Goal: Task Accomplishment & Management: Complete application form

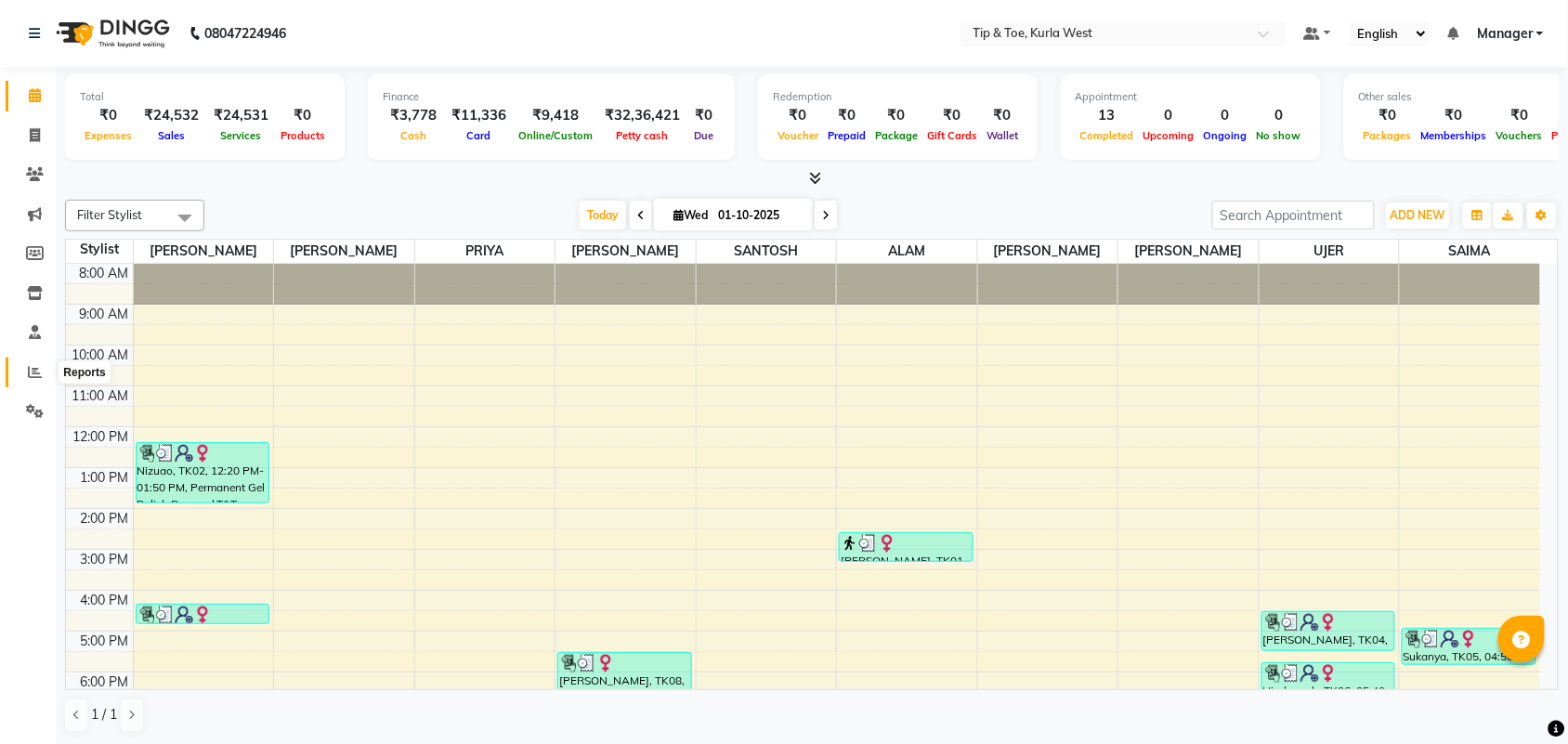
click at [32, 374] on icon at bounding box center [34, 372] width 14 height 14
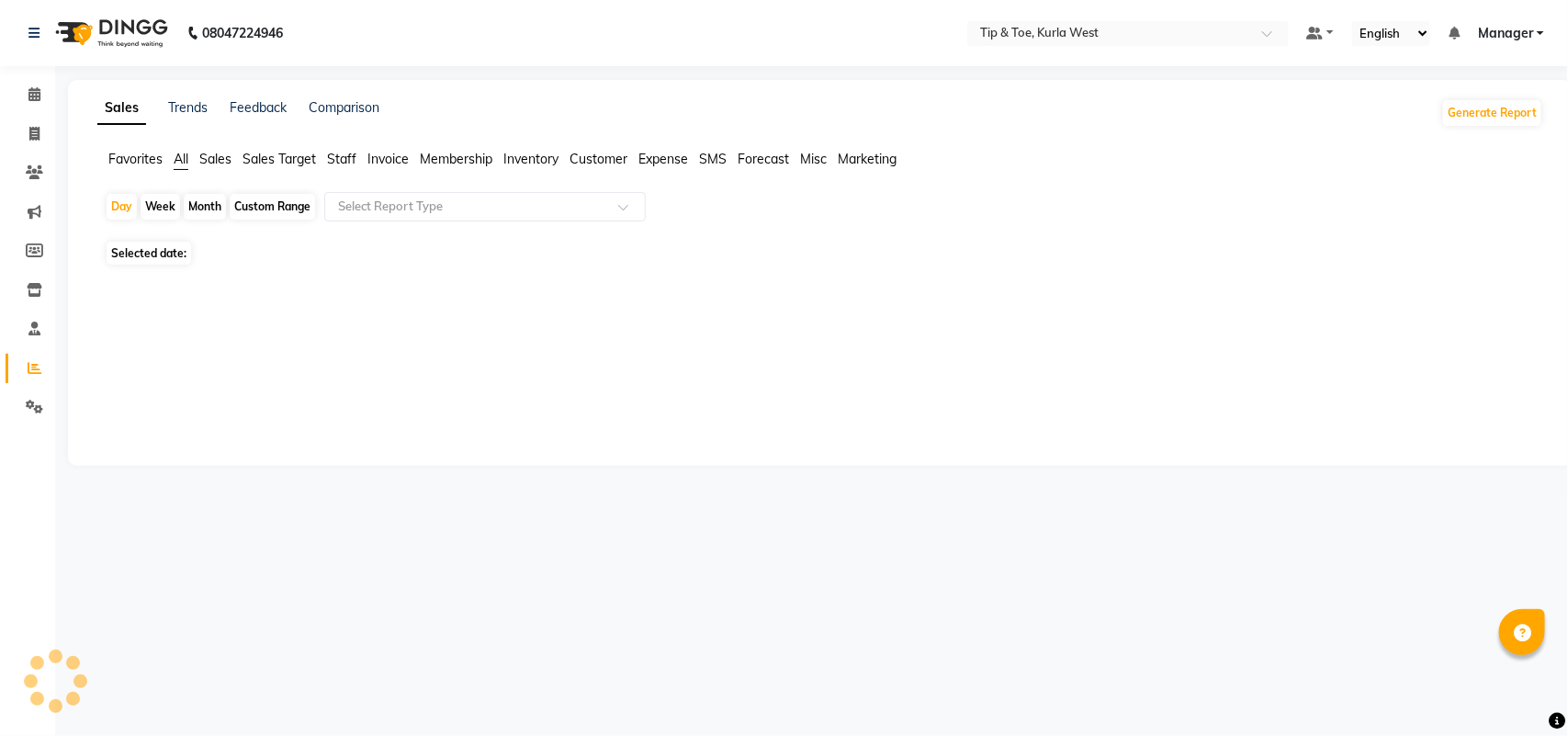
click at [341, 162] on span "Staff" at bounding box center [341, 159] width 29 height 17
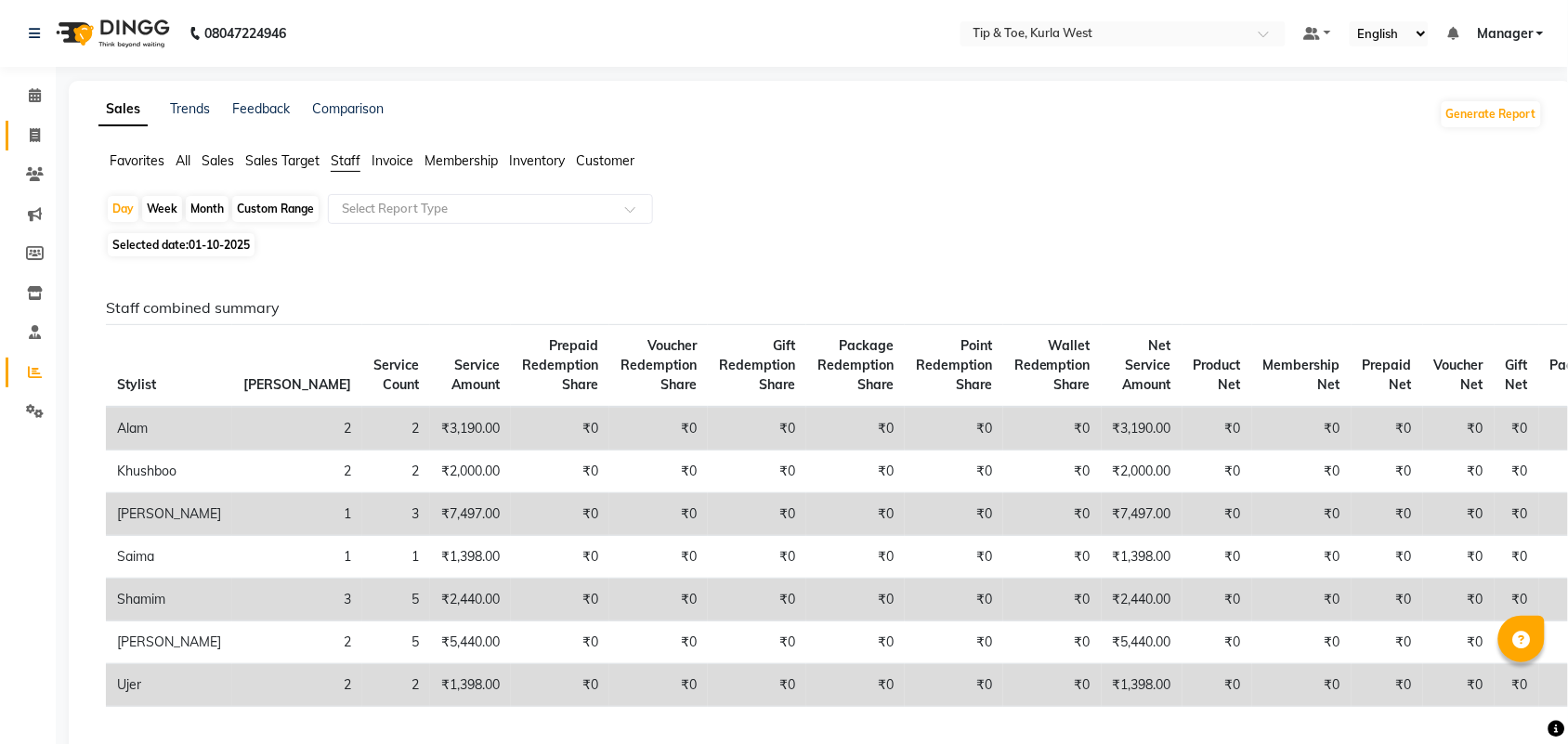
click at [29, 145] on span at bounding box center [35, 136] width 32 height 22
select select "service"
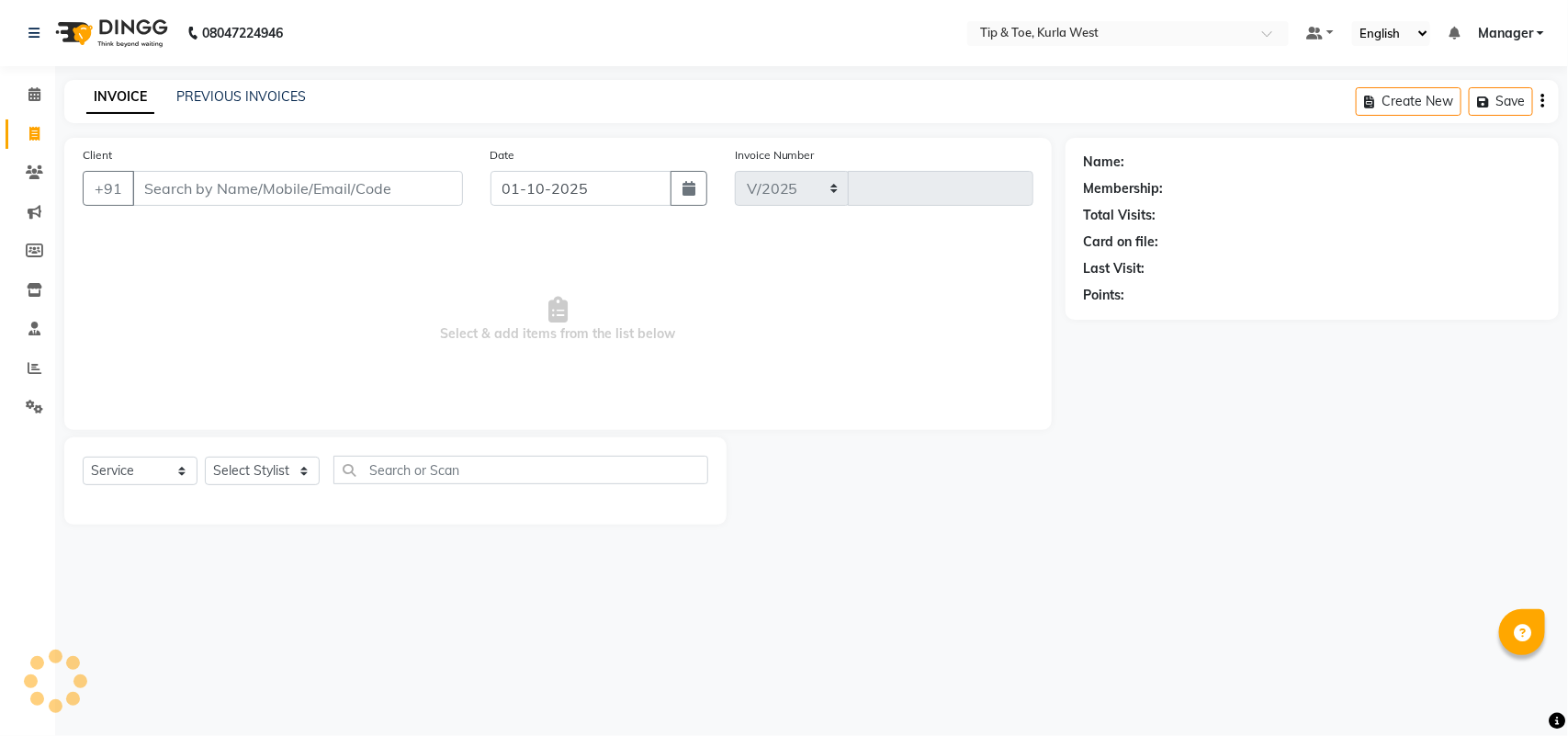
select select "5986"
type input "2108"
click at [307, 199] on input "Client" at bounding box center [297, 188] width 331 height 35
type input "9833863450"
click at [442, 194] on span "Add Client" at bounding box center [415, 188] width 72 height 19
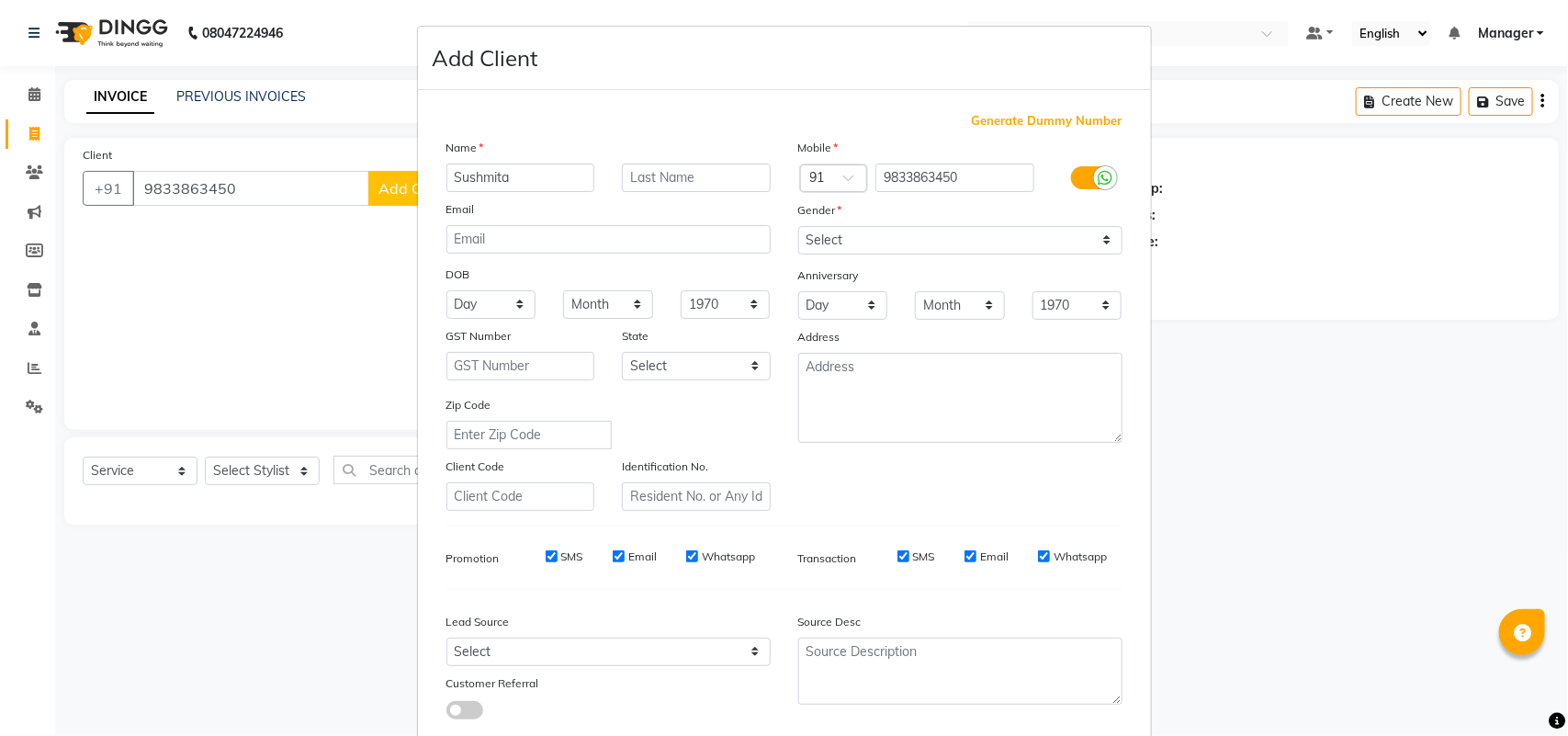
type input "Sushmita"
drag, startPoint x: 969, startPoint y: 242, endPoint x: 970, endPoint y: 250, distance: 8.1
click at [969, 242] on select "Select [DEMOGRAPHIC_DATA] [DEMOGRAPHIC_DATA] Other Prefer Not To Say" at bounding box center [960, 240] width 324 height 28
select select "[DEMOGRAPHIC_DATA]"
click at [798, 226] on select "Select [DEMOGRAPHIC_DATA] [DEMOGRAPHIC_DATA] Other Prefer Not To Say" at bounding box center [960, 240] width 324 height 28
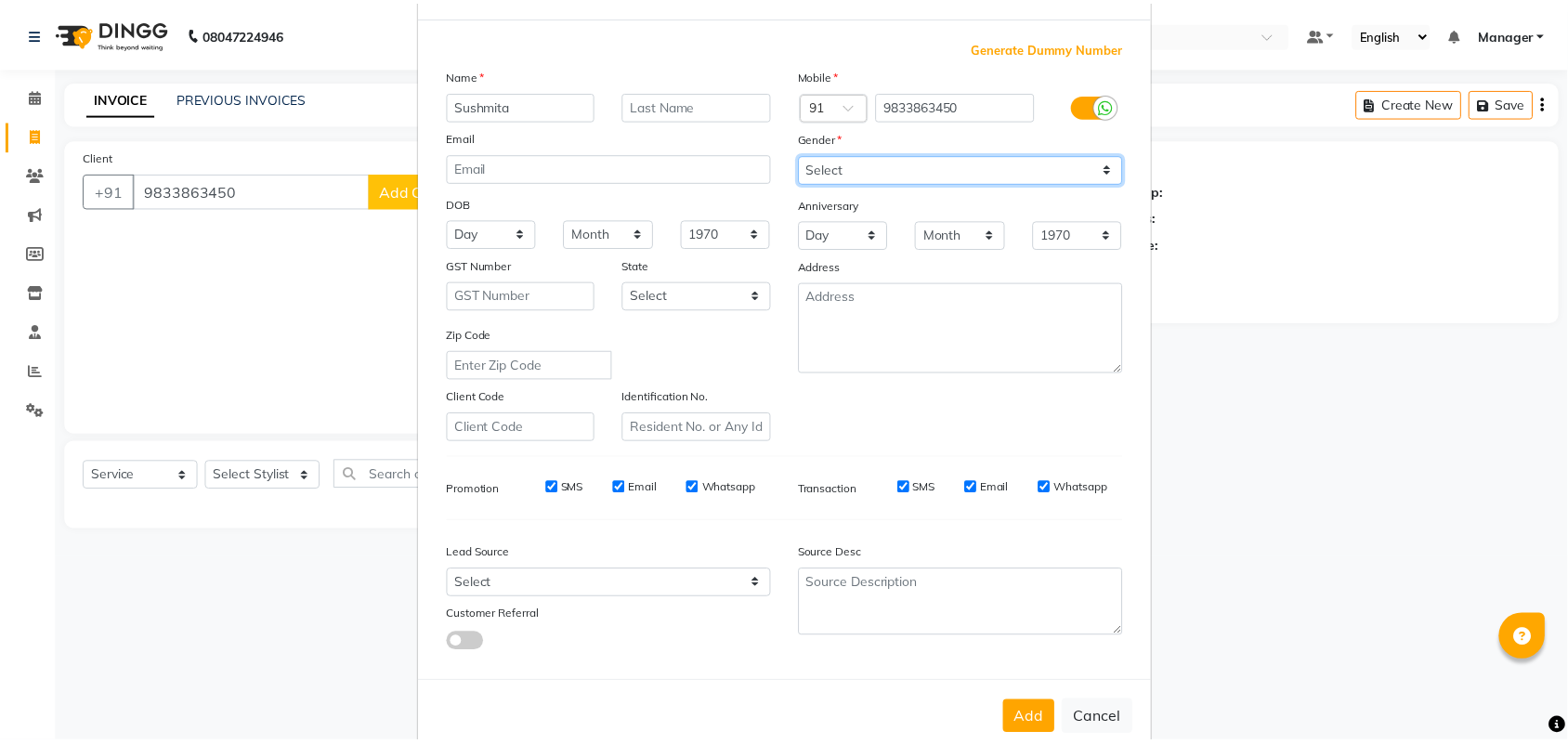
scroll to position [107, 0]
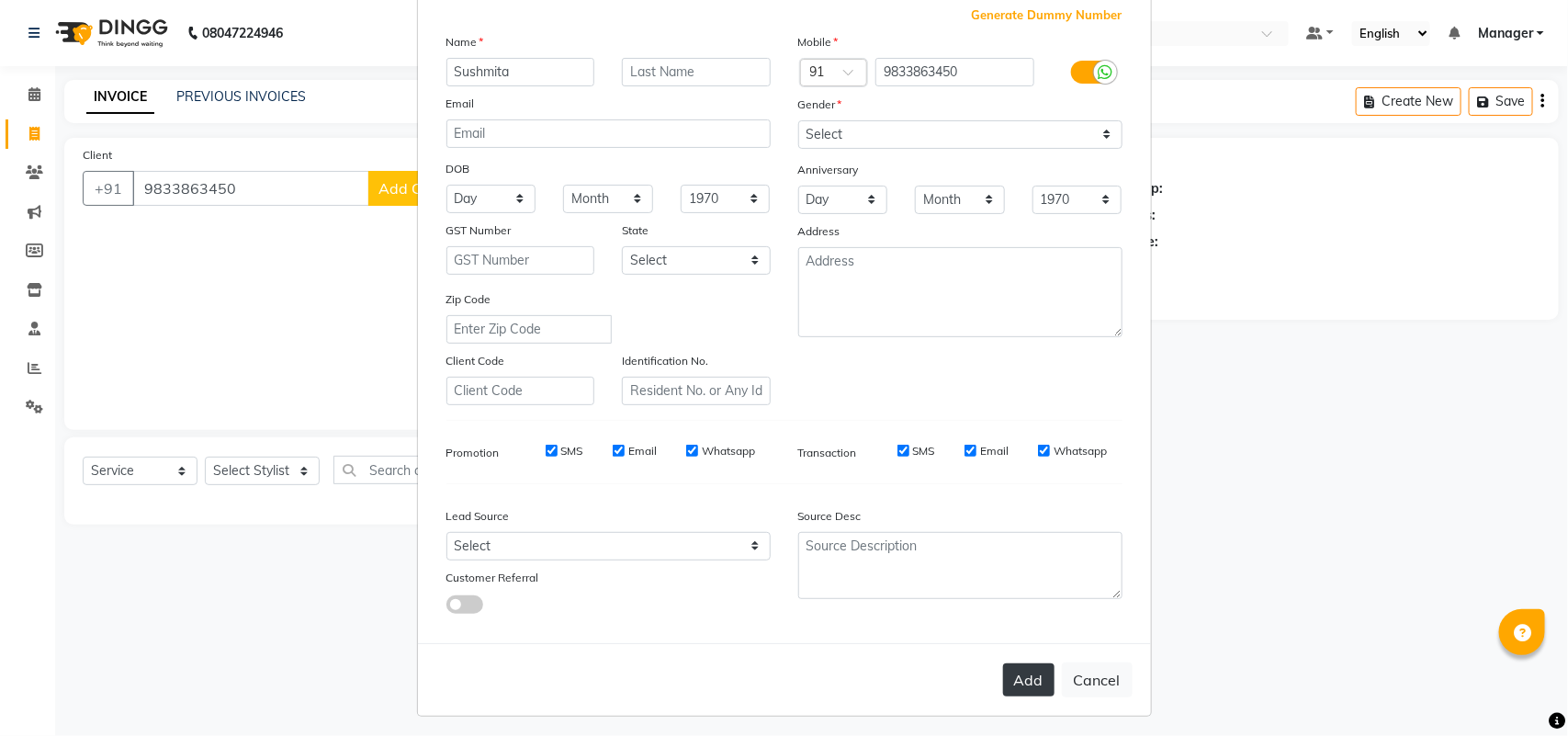
click at [1020, 677] on button "Add" at bounding box center [1028, 679] width 52 height 33
select select
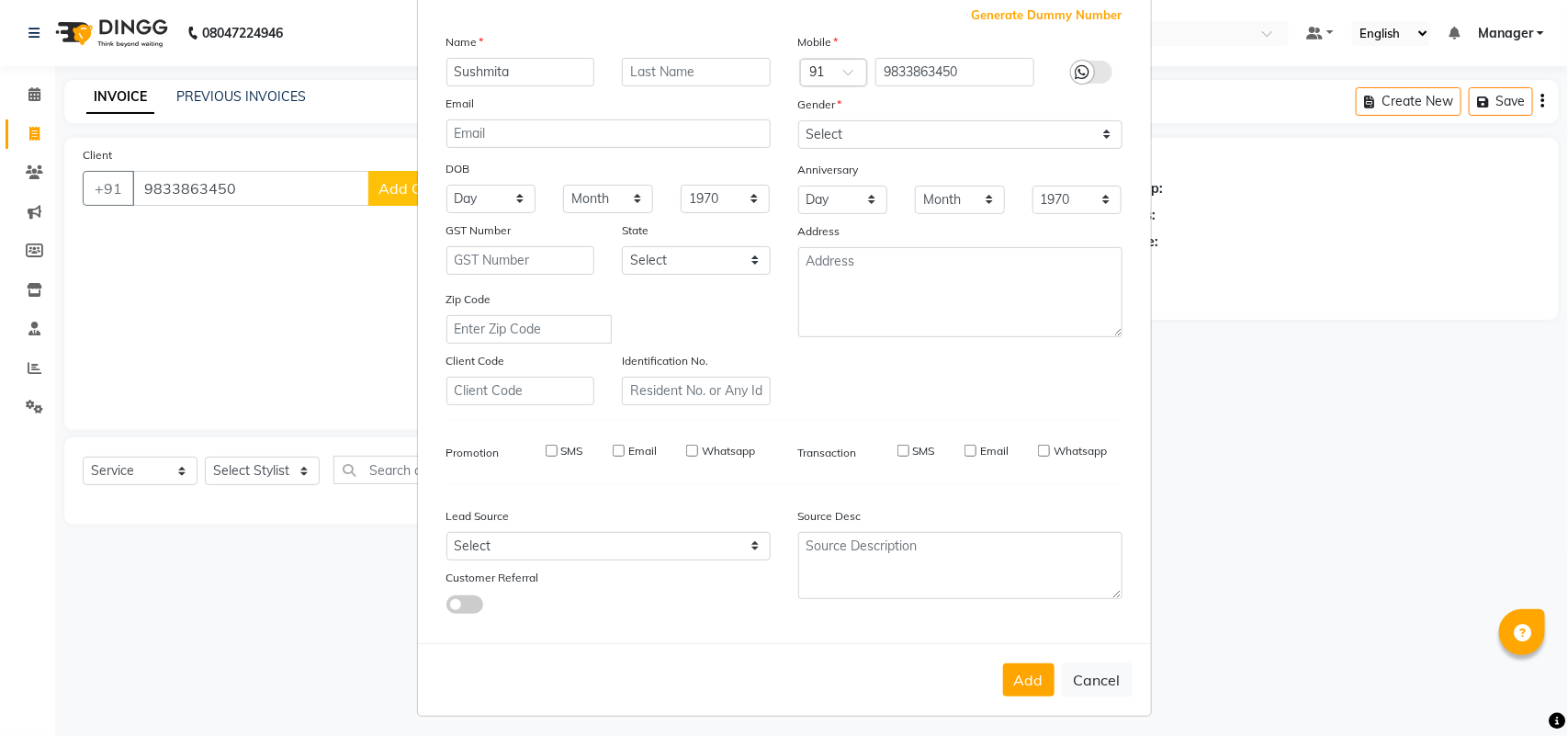
select select
checkbox input "false"
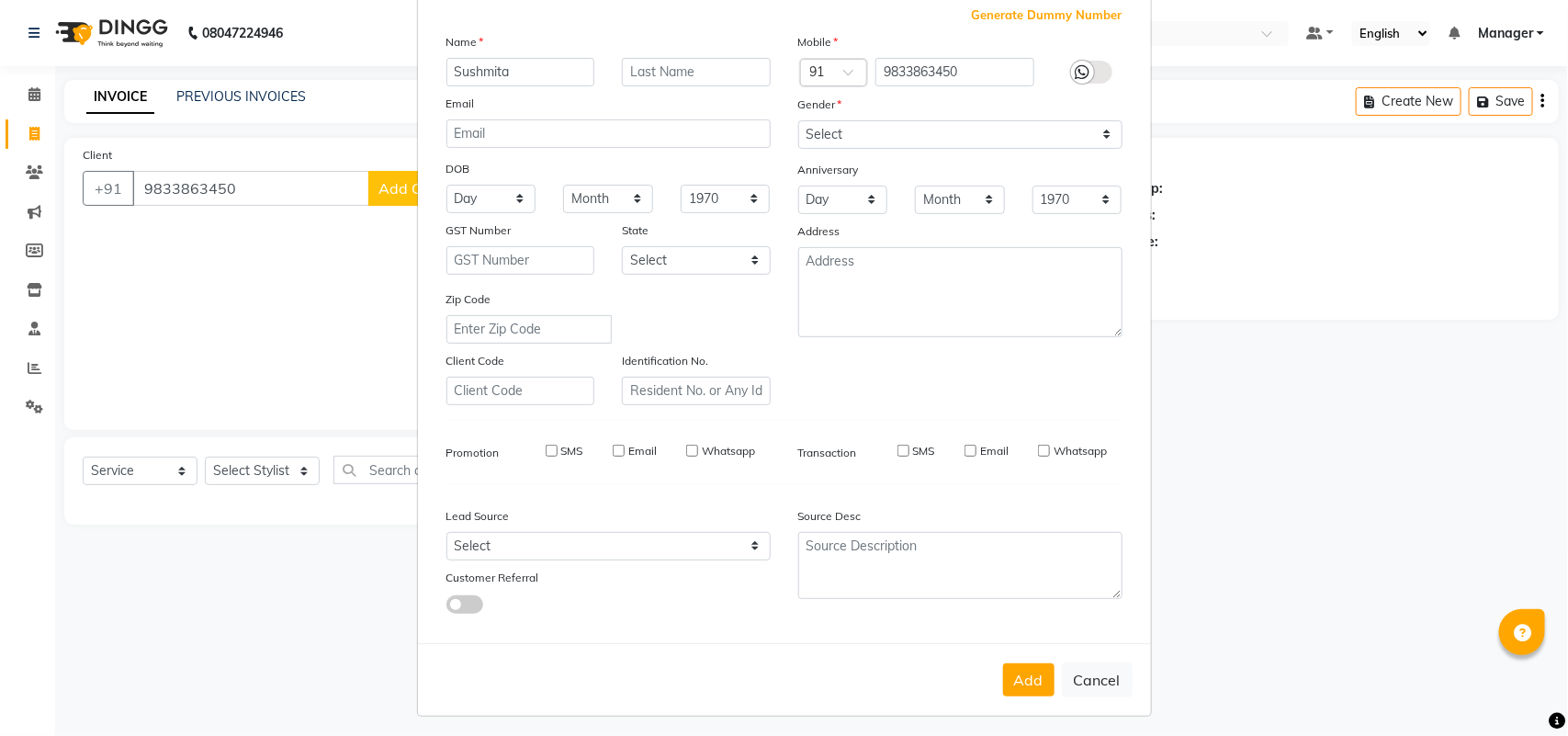
checkbox input "false"
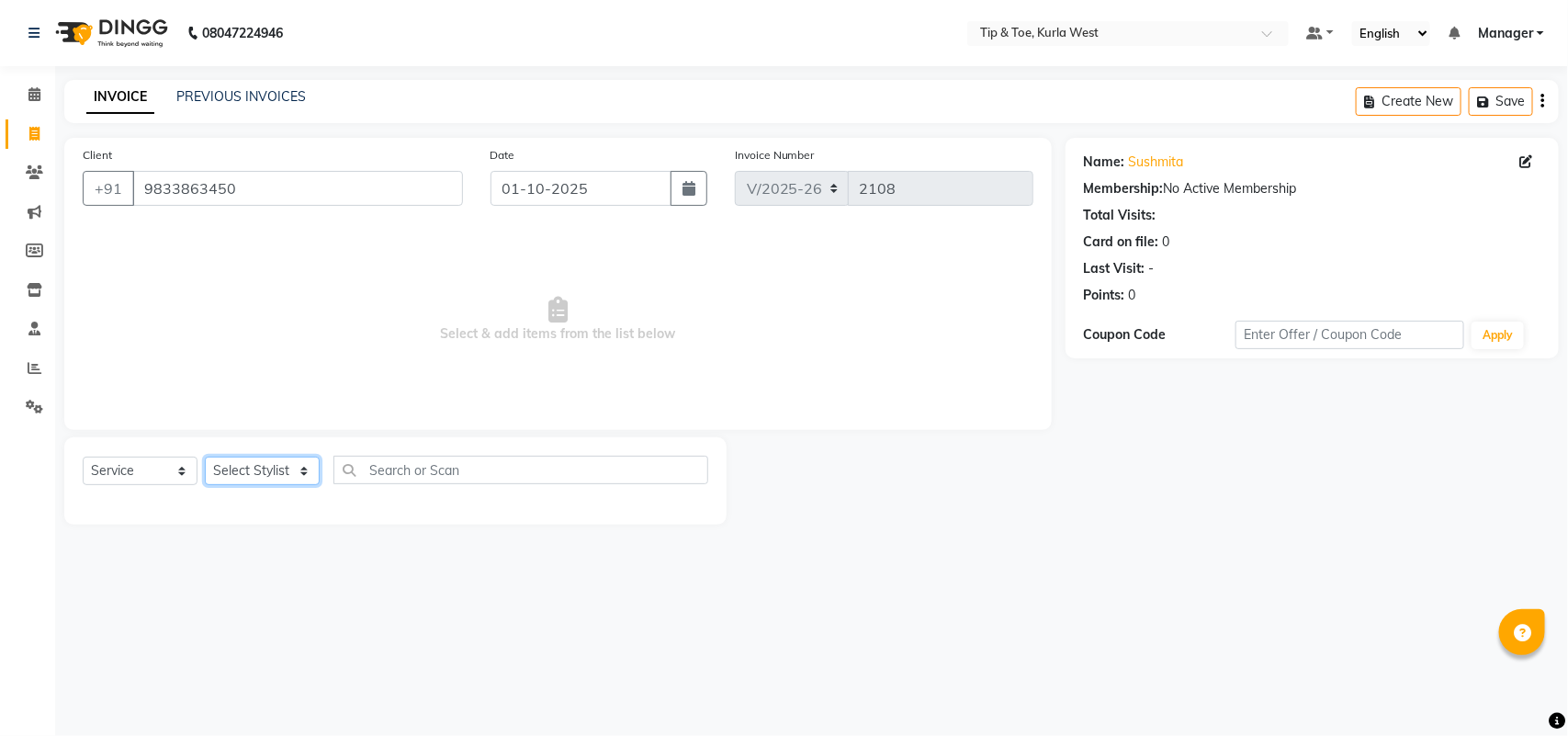
click at [258, 469] on select "Select Stylist [PERSON_NAME] KAVERI [PERSON_NAME] Kurla login access Manager [P…" at bounding box center [261, 471] width 114 height 28
select select "90658"
click at [204, 457] on select "Select Stylist [PERSON_NAME] KAVERI [PERSON_NAME] Kurla login access Manager [P…" at bounding box center [261, 471] width 114 height 28
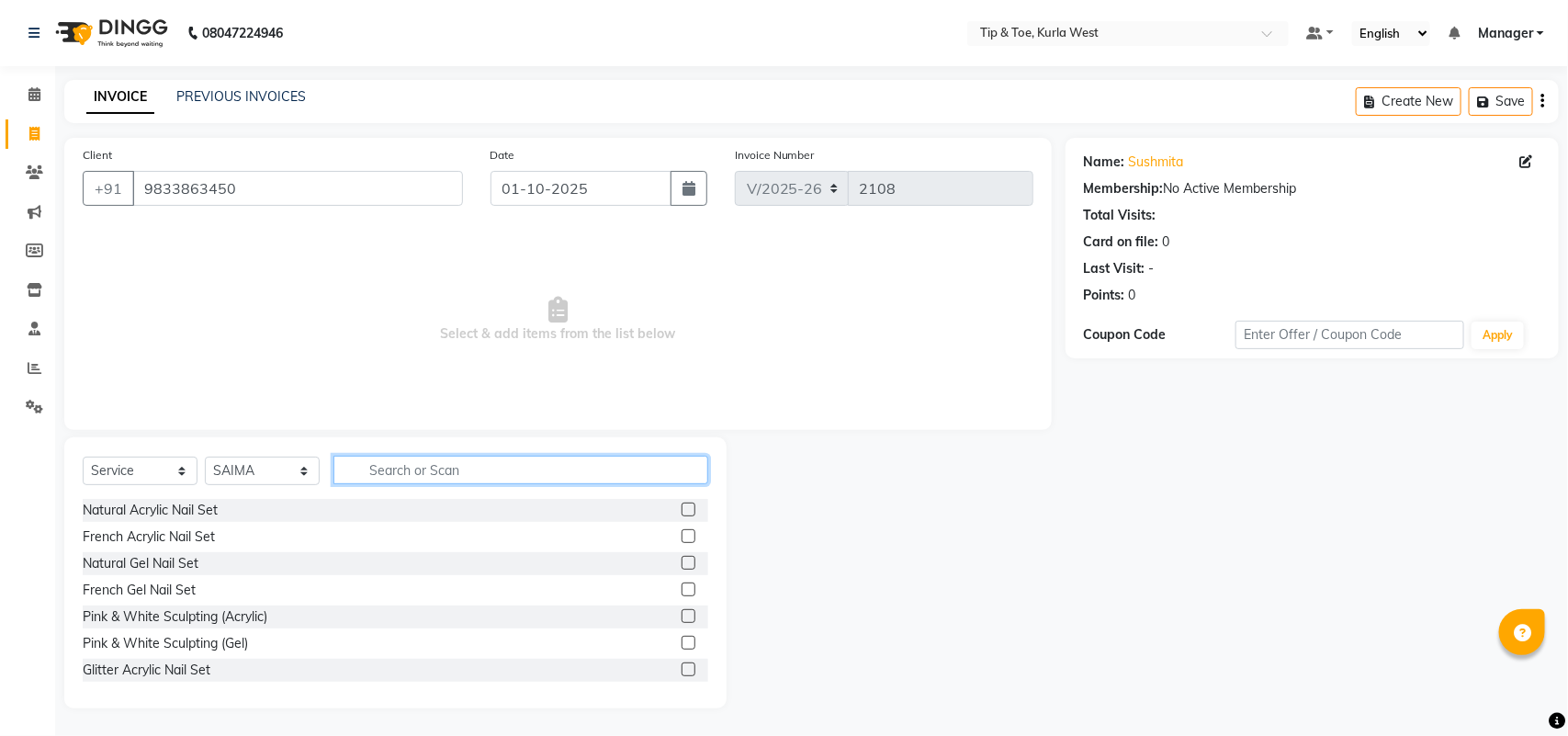
click at [450, 479] on input "text" at bounding box center [521, 470] width 375 height 28
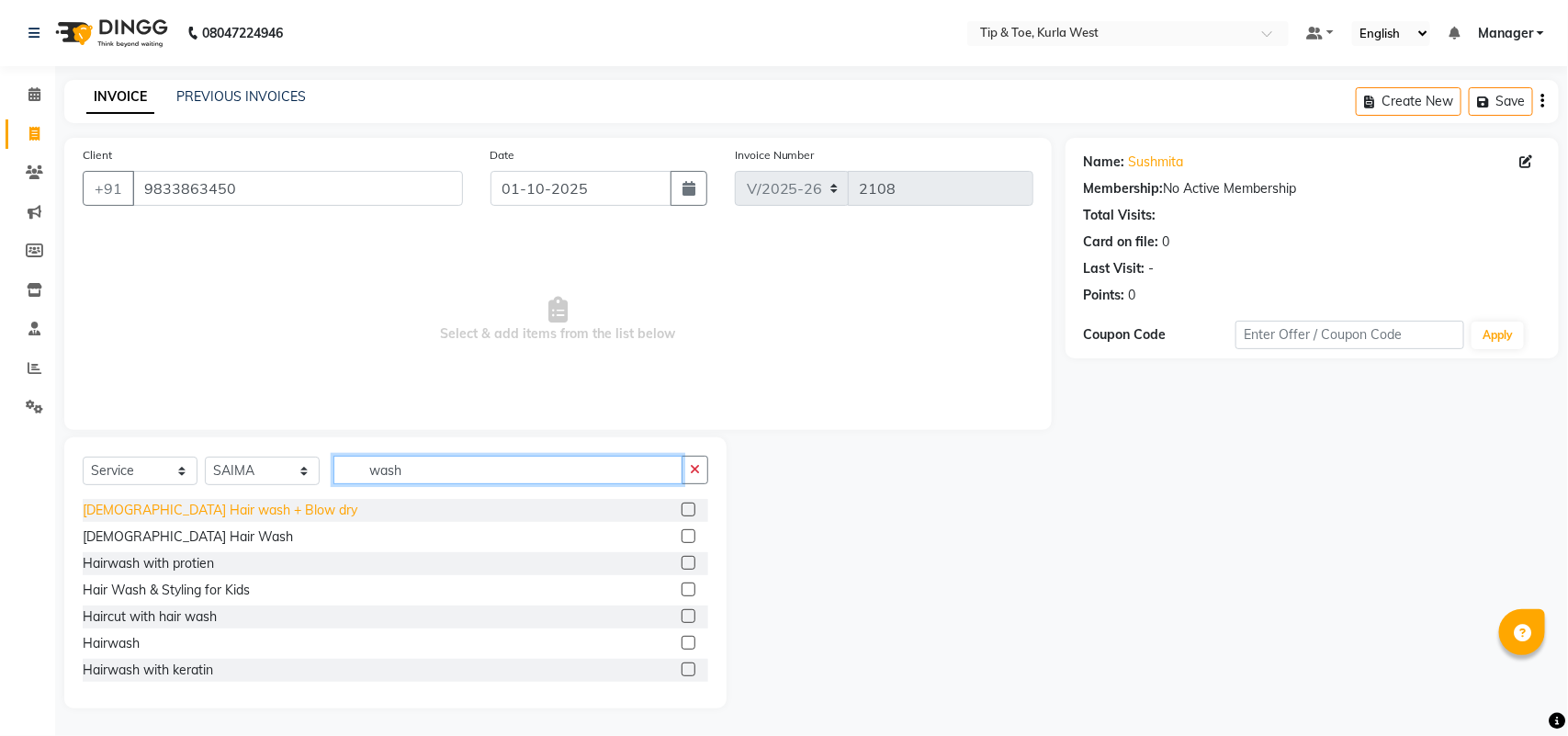
type input "wash"
click at [214, 515] on div "[DEMOGRAPHIC_DATA] Hair wash + Blow dry" at bounding box center [219, 510] width 275 height 20
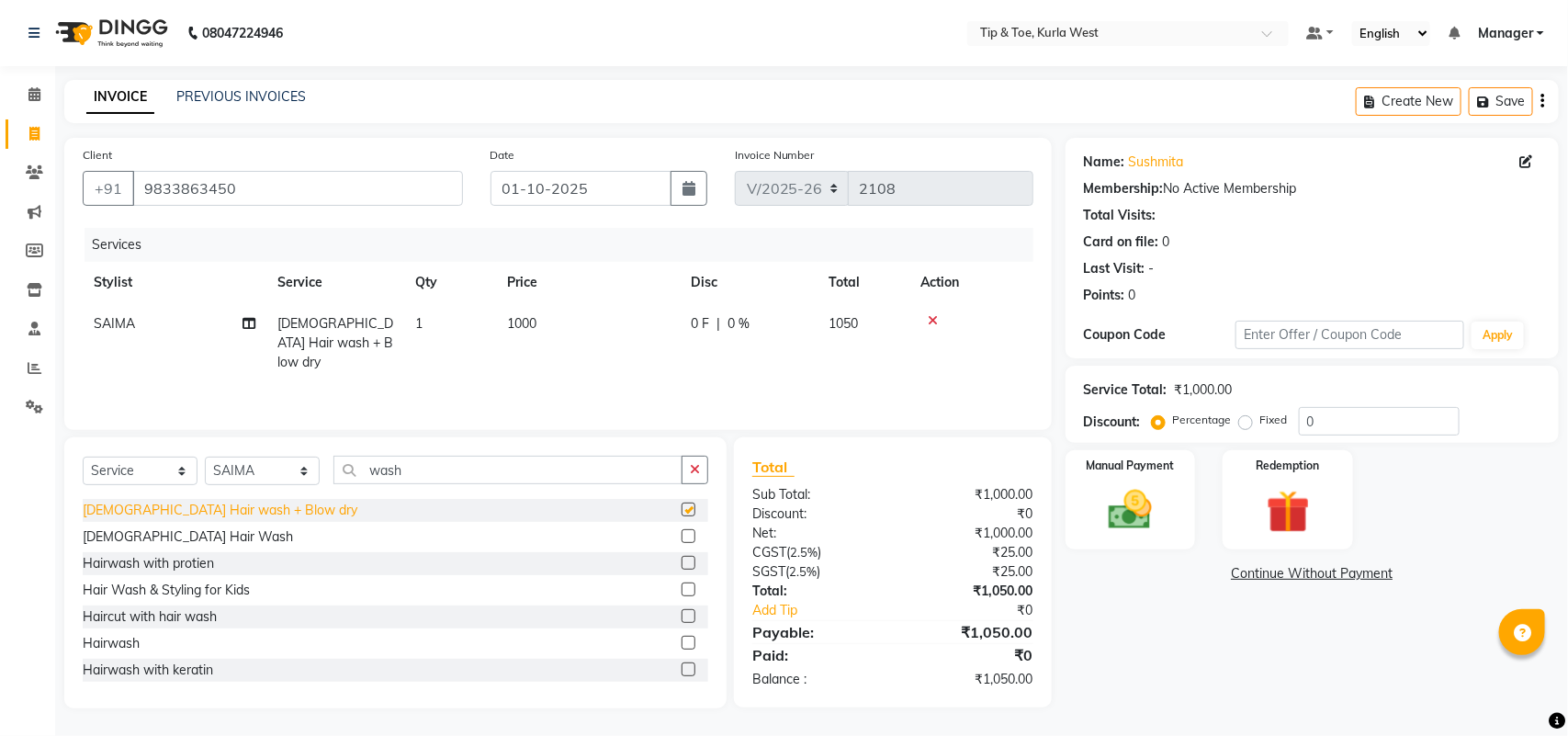
checkbox input "false"
click at [566, 323] on td "1000" at bounding box center [588, 342] width 184 height 80
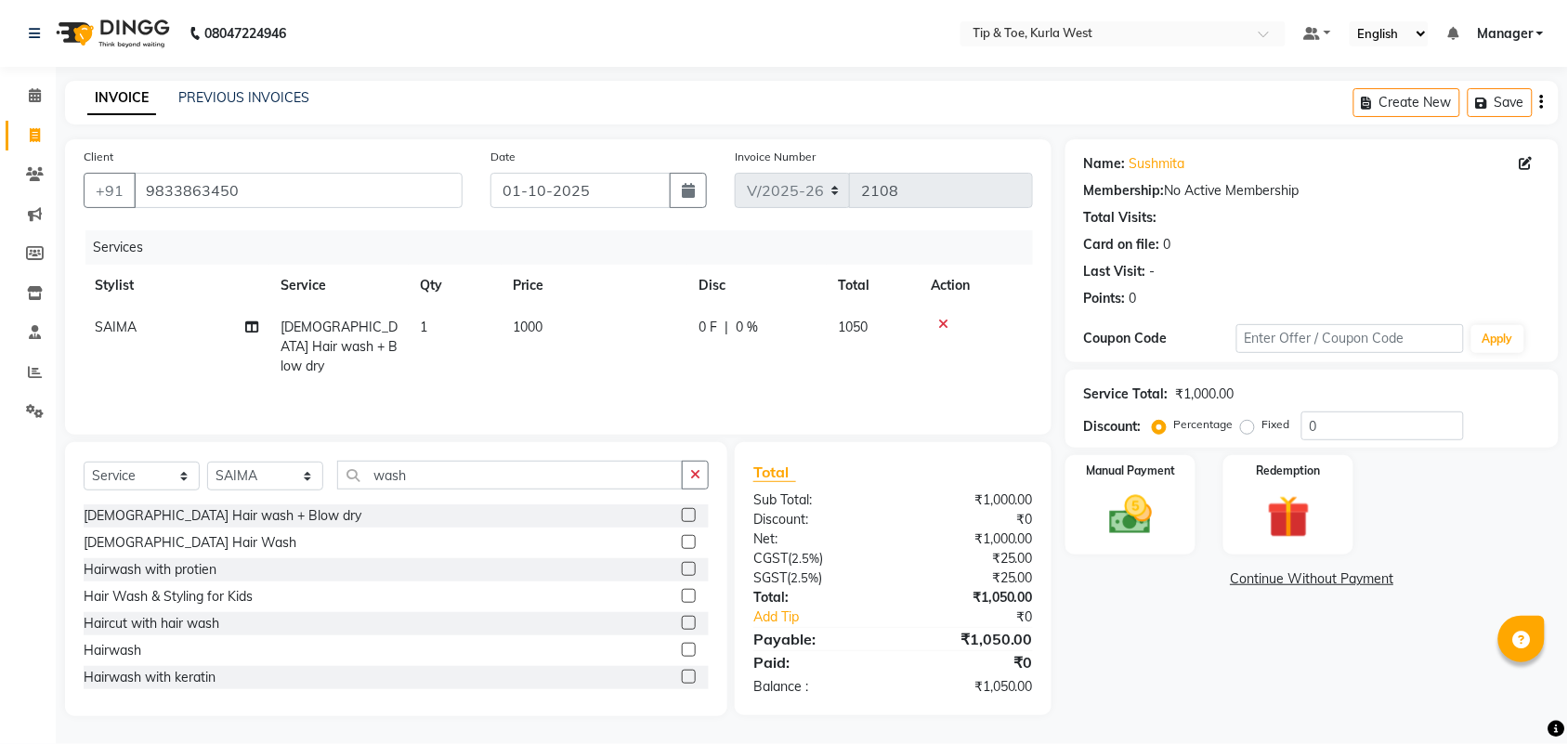
select select "90658"
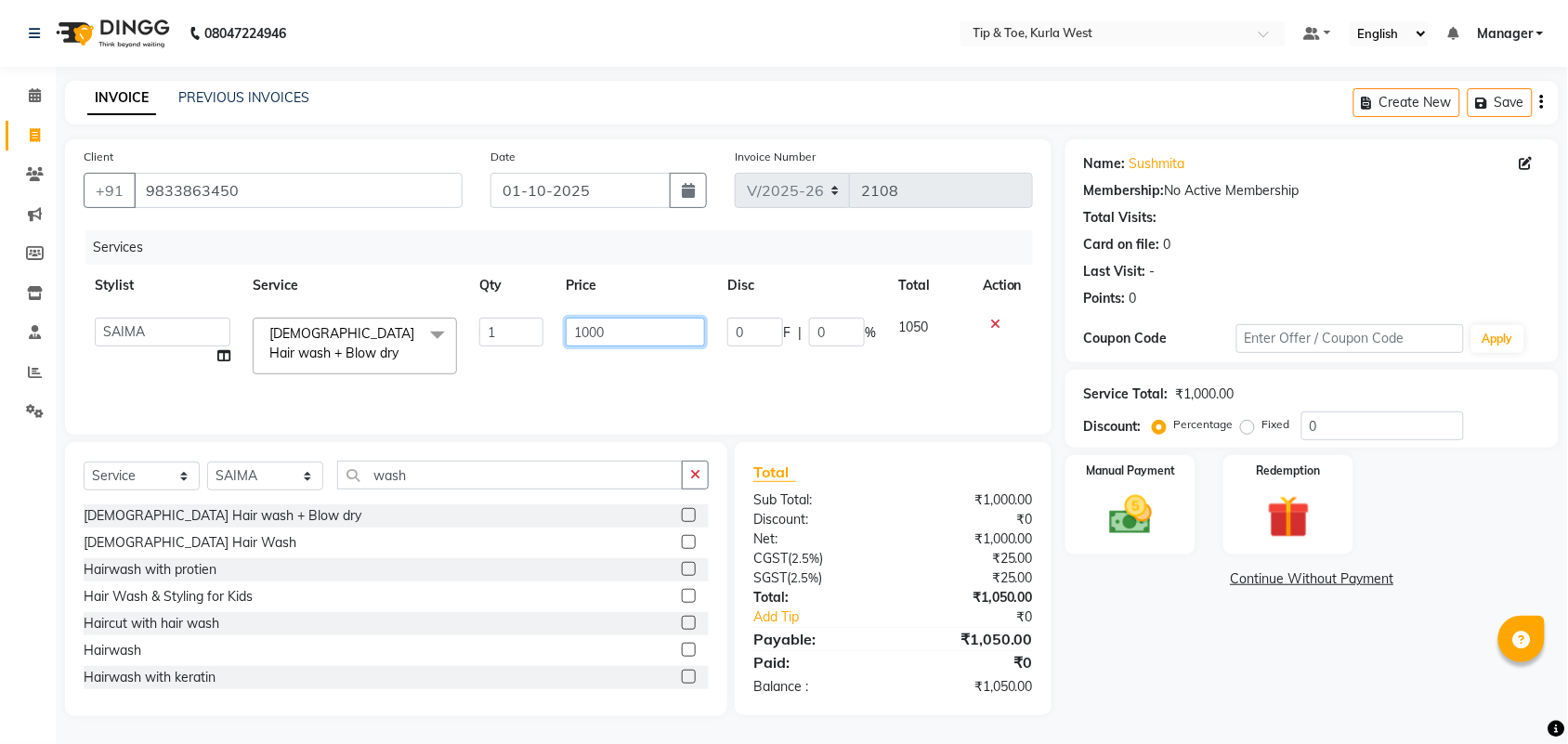
click at [415, 327] on tr "[PERSON_NAME] KAVERI [PERSON_NAME] Kurla login access Manager [PERSON_NAME] PRI…" at bounding box center [557, 345] width 949 height 79
type input "1398"
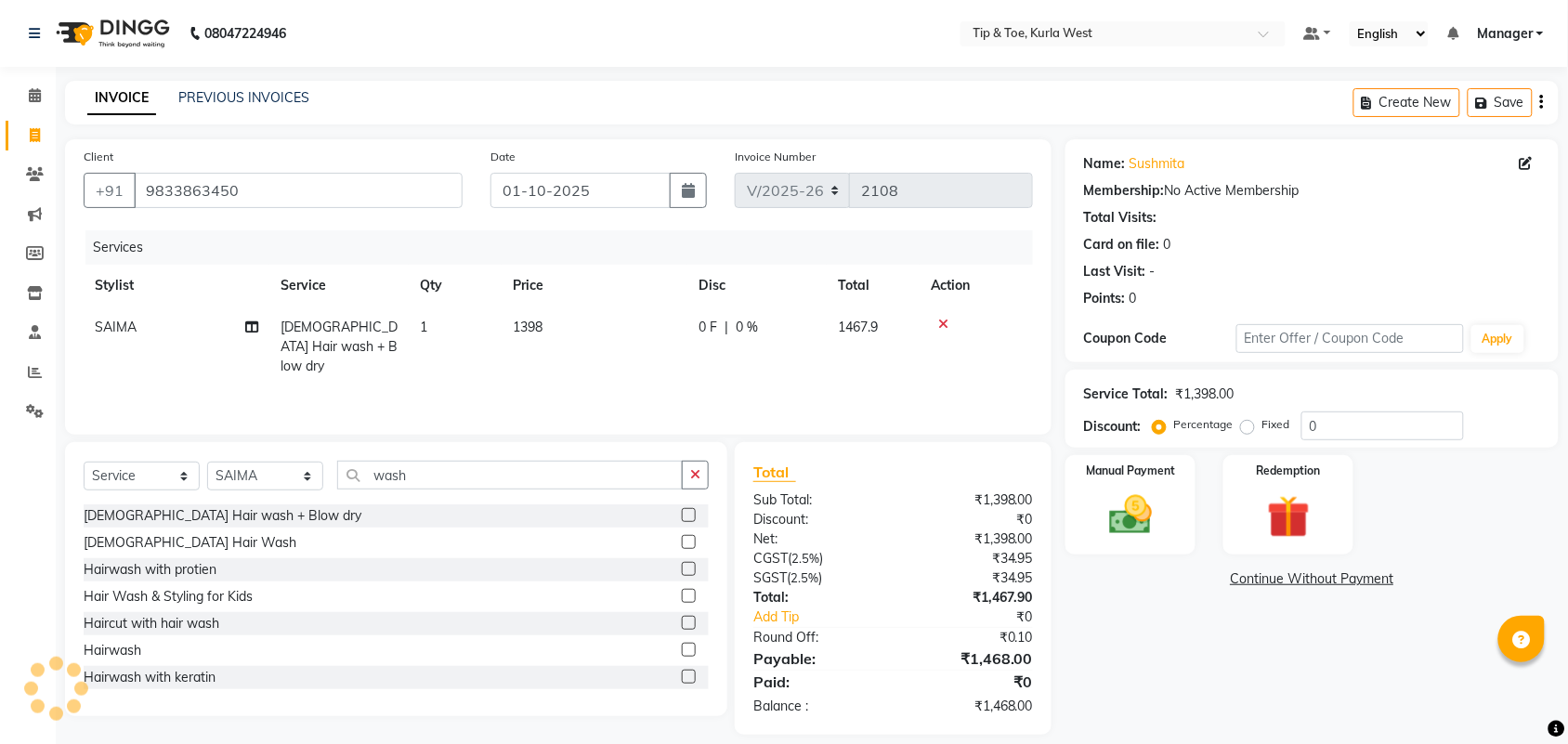
click at [1140, 667] on div "Name: Sushmita Membership: No Active Membership Total Visits: Card on file: 0 L…" at bounding box center [1319, 437] width 507 height 595
click at [553, 337] on td "1398" at bounding box center [594, 346] width 186 height 81
select select "90658"
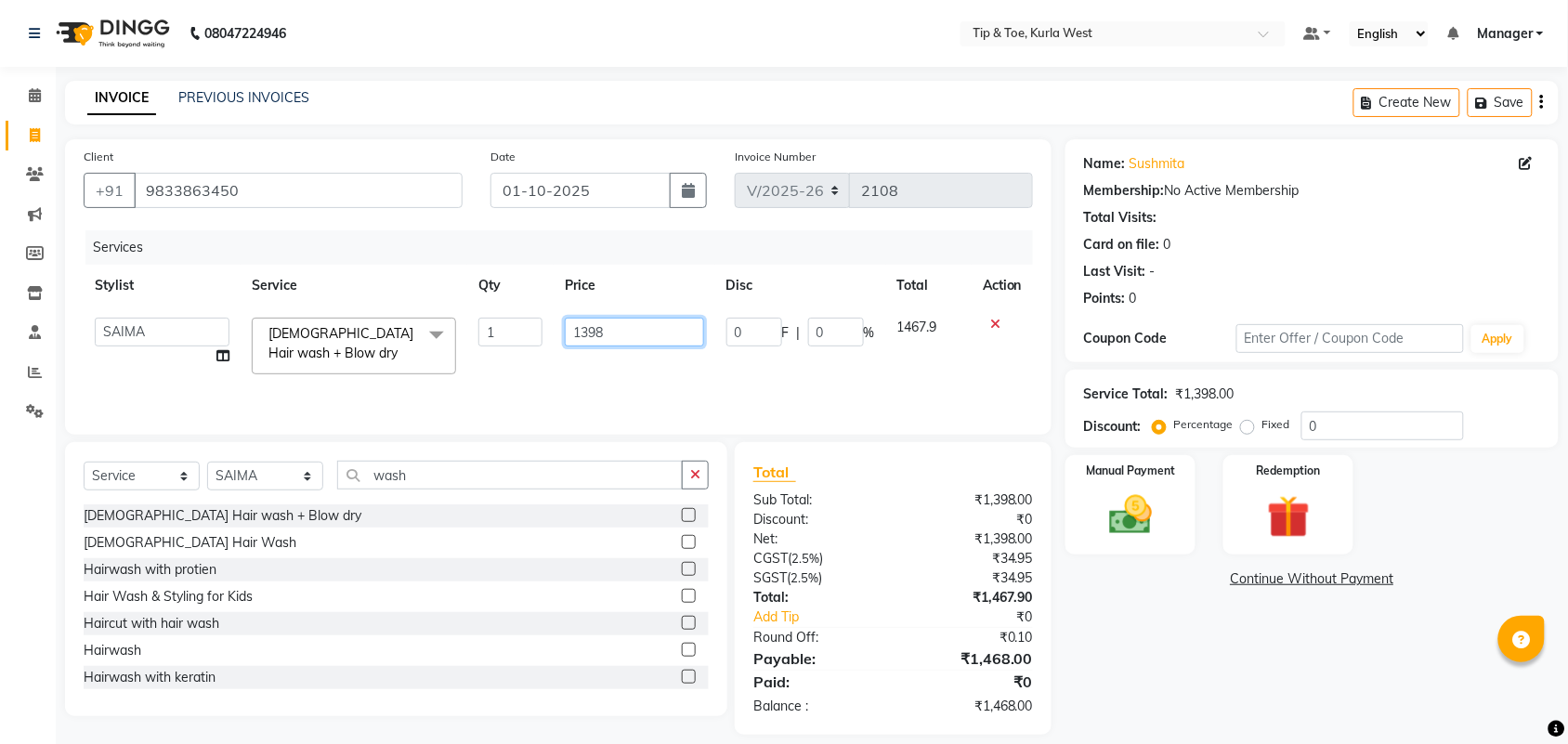
drag, startPoint x: 610, startPoint y: 333, endPoint x: 587, endPoint y: 333, distance: 23.0
click at [587, 333] on input "1398" at bounding box center [634, 332] width 138 height 28
type input "1358"
click at [1144, 642] on div "Name: Sushmita Membership: No Active Membership Total Visits: Card on file: 0 L…" at bounding box center [1319, 437] width 507 height 595
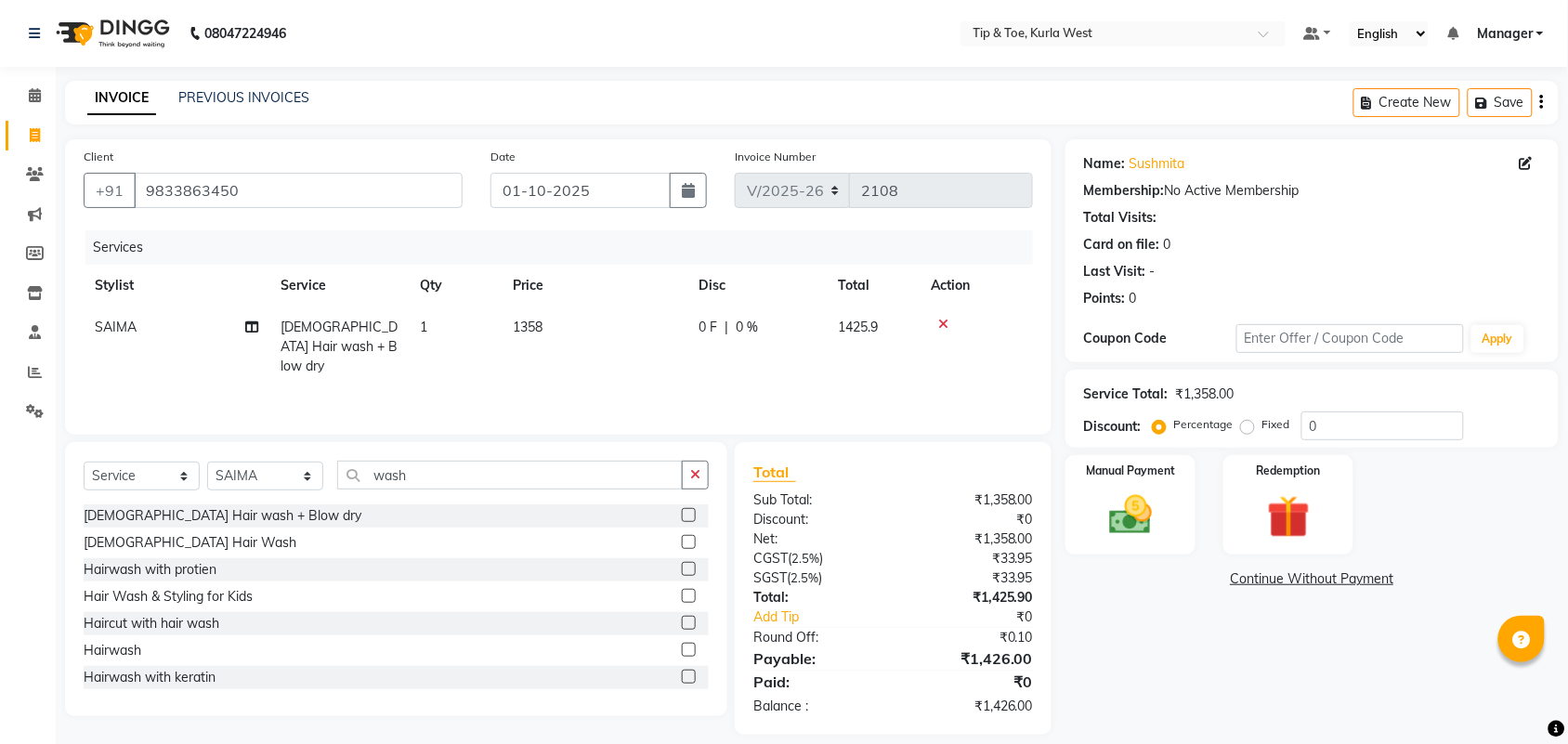
click at [525, 335] on span "1358" at bounding box center [527, 327] width 29 height 17
select select "90658"
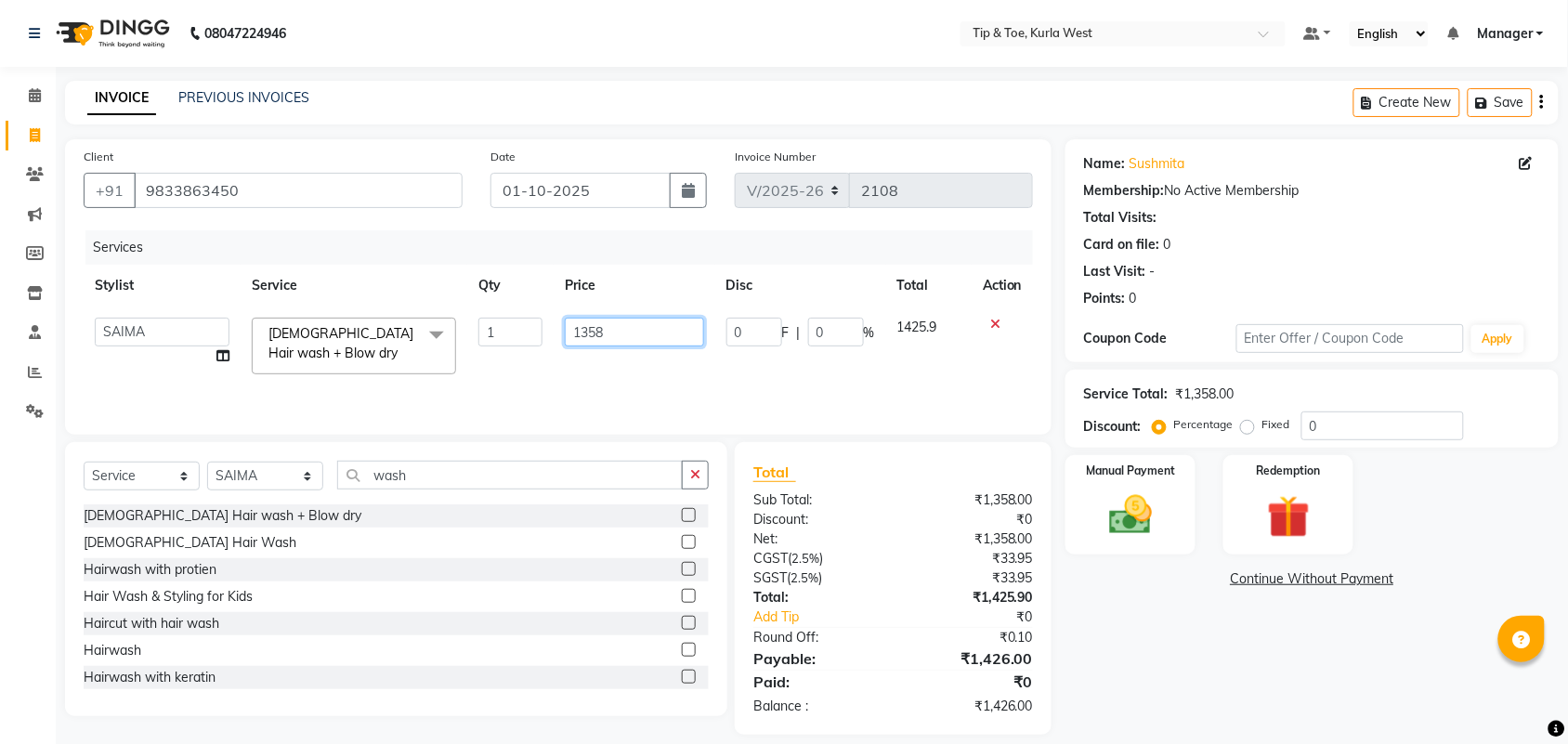
drag, startPoint x: 620, startPoint y: 325, endPoint x: 484, endPoint y: 320, distance: 136.1
click at [501, 322] on tr "[PERSON_NAME] KAVERI [PERSON_NAME] Kurla login access Manager [PERSON_NAME] PRI…" at bounding box center [557, 345] width 949 height 79
type input "1349"
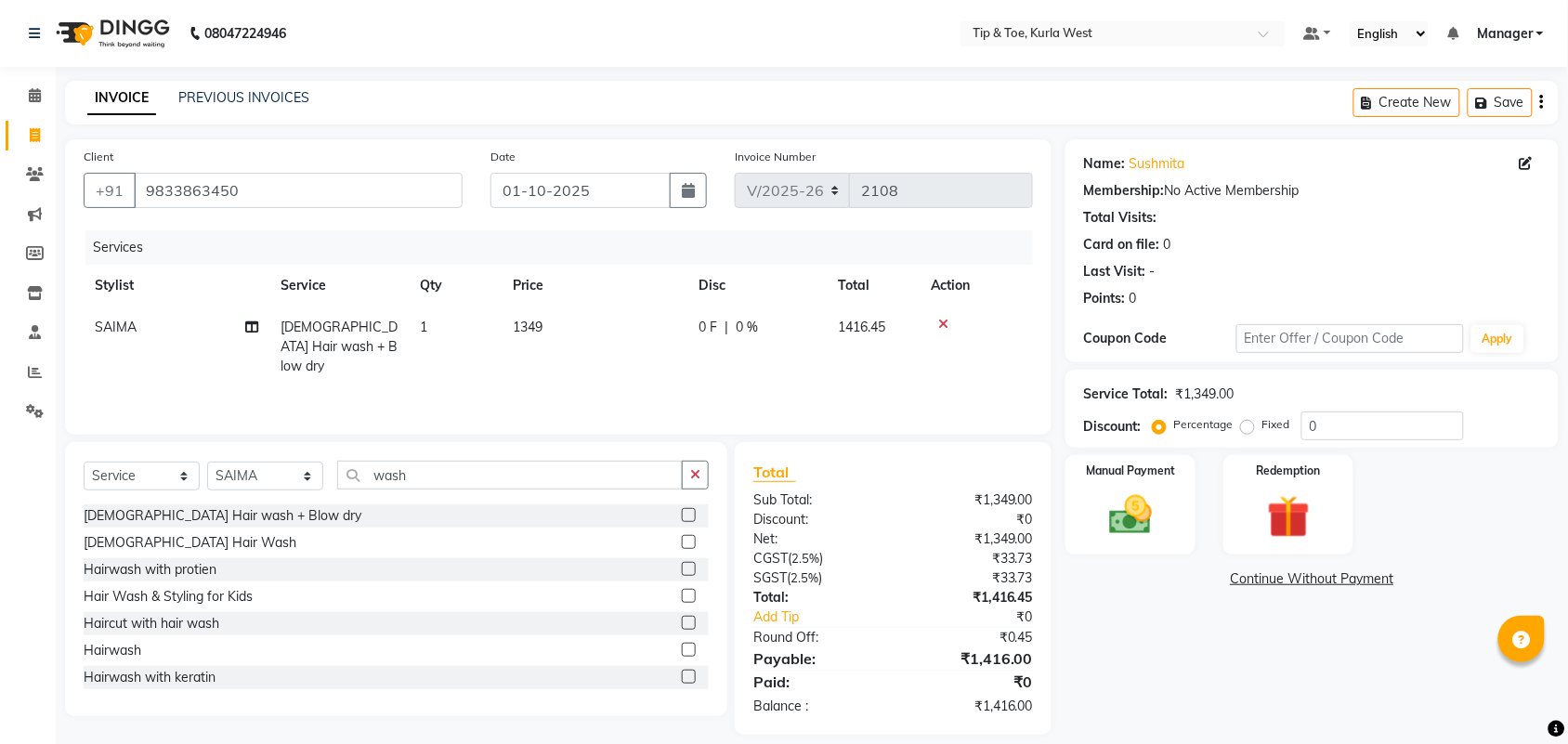
click at [1127, 668] on div "Name: Sushmita Membership: No Active Membership Total Visits: Card on file: 0 L…" at bounding box center [1319, 437] width 507 height 595
click at [1161, 463] on label "Manual Payment" at bounding box center [1130, 469] width 93 height 18
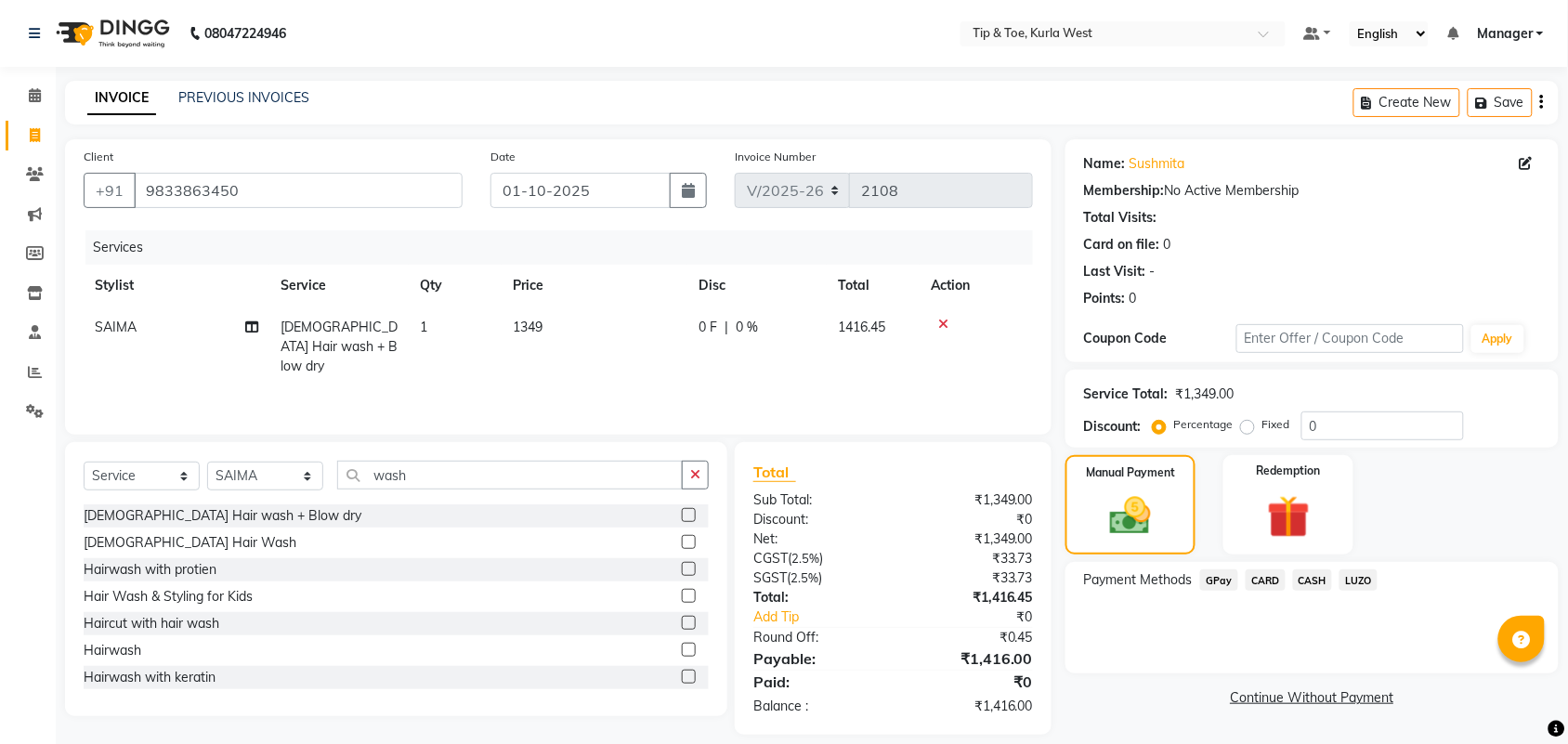
click at [1219, 578] on span "GPay" at bounding box center [1219, 580] width 38 height 22
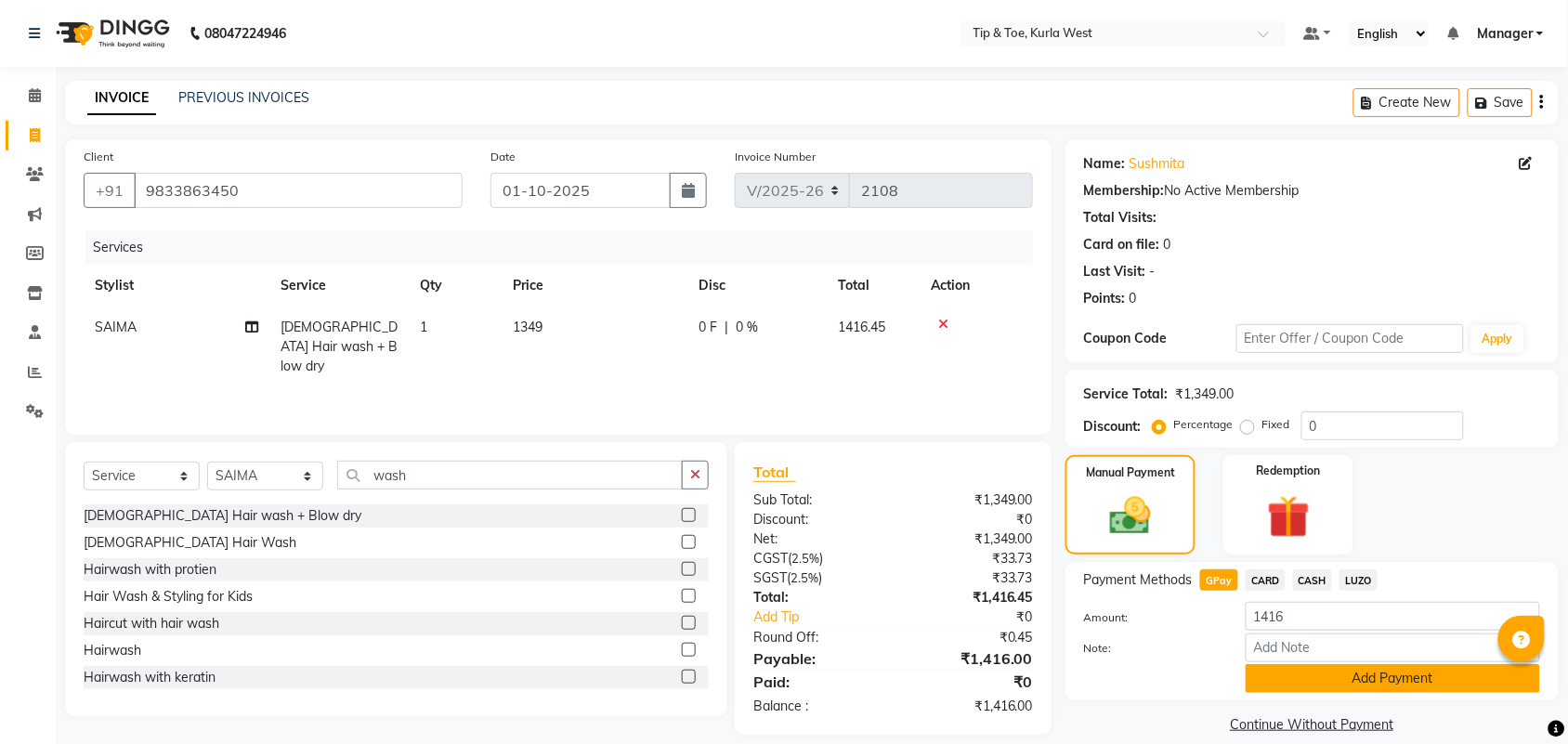
click at [1334, 673] on button "Add Payment" at bounding box center [1393, 679] width 295 height 28
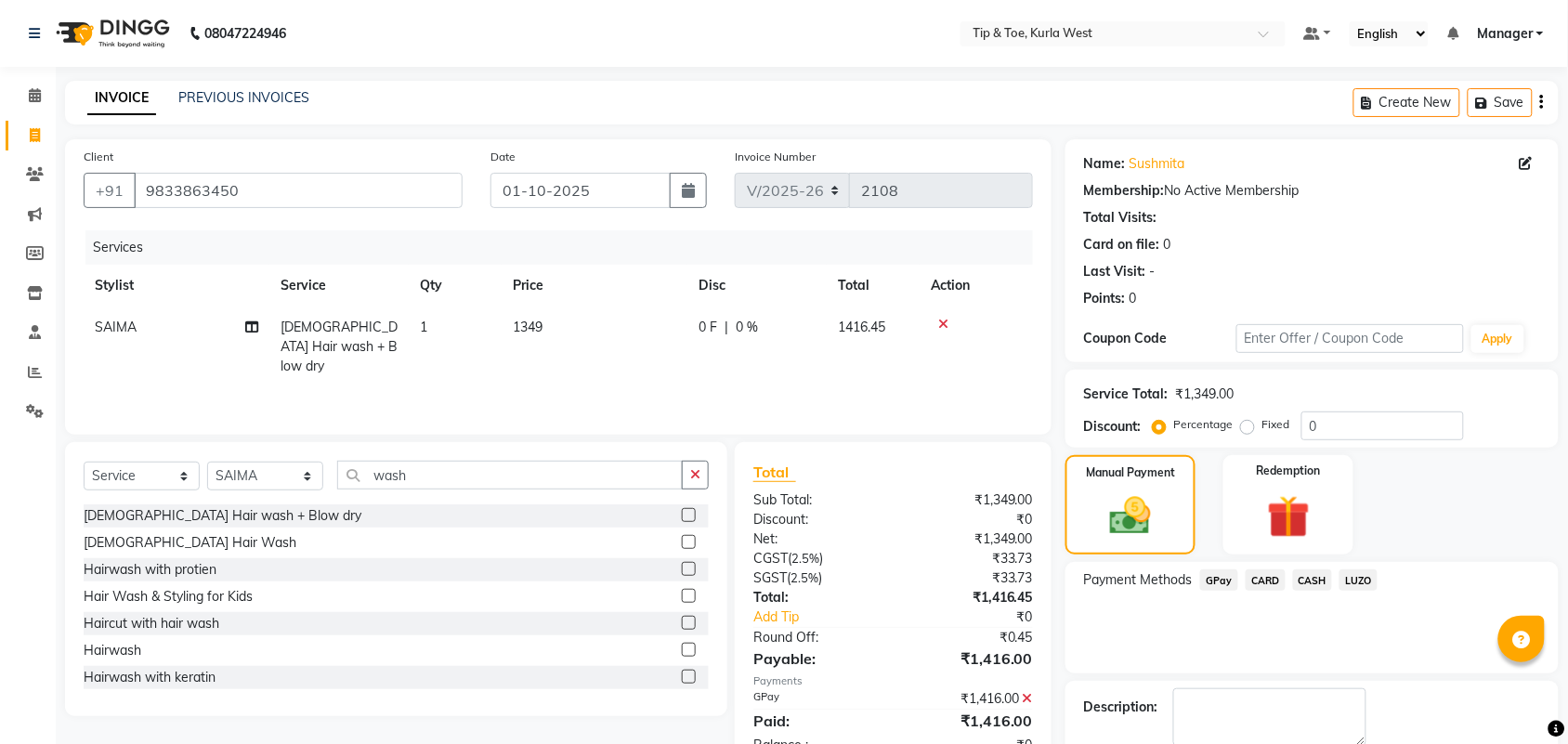
scroll to position [100, 0]
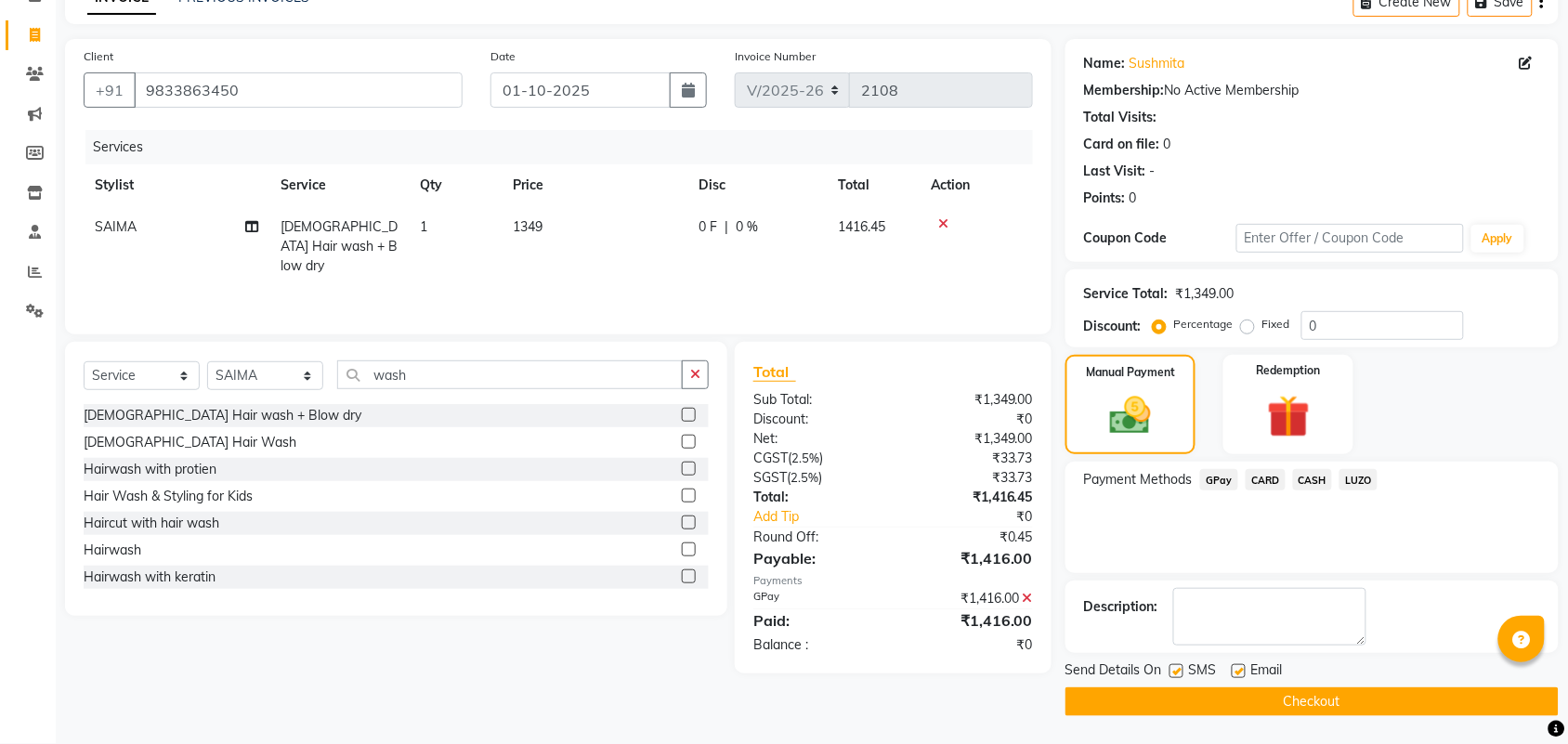
click at [1182, 671] on label at bounding box center [1176, 671] width 14 height 14
click at [1181, 671] on input "checkbox" at bounding box center [1176, 672] width 12 height 12
checkbox input "false"
click at [1246, 671] on div "Email" at bounding box center [1265, 672] width 66 height 23
click at [1238, 661] on div "Email" at bounding box center [1265, 672] width 66 height 23
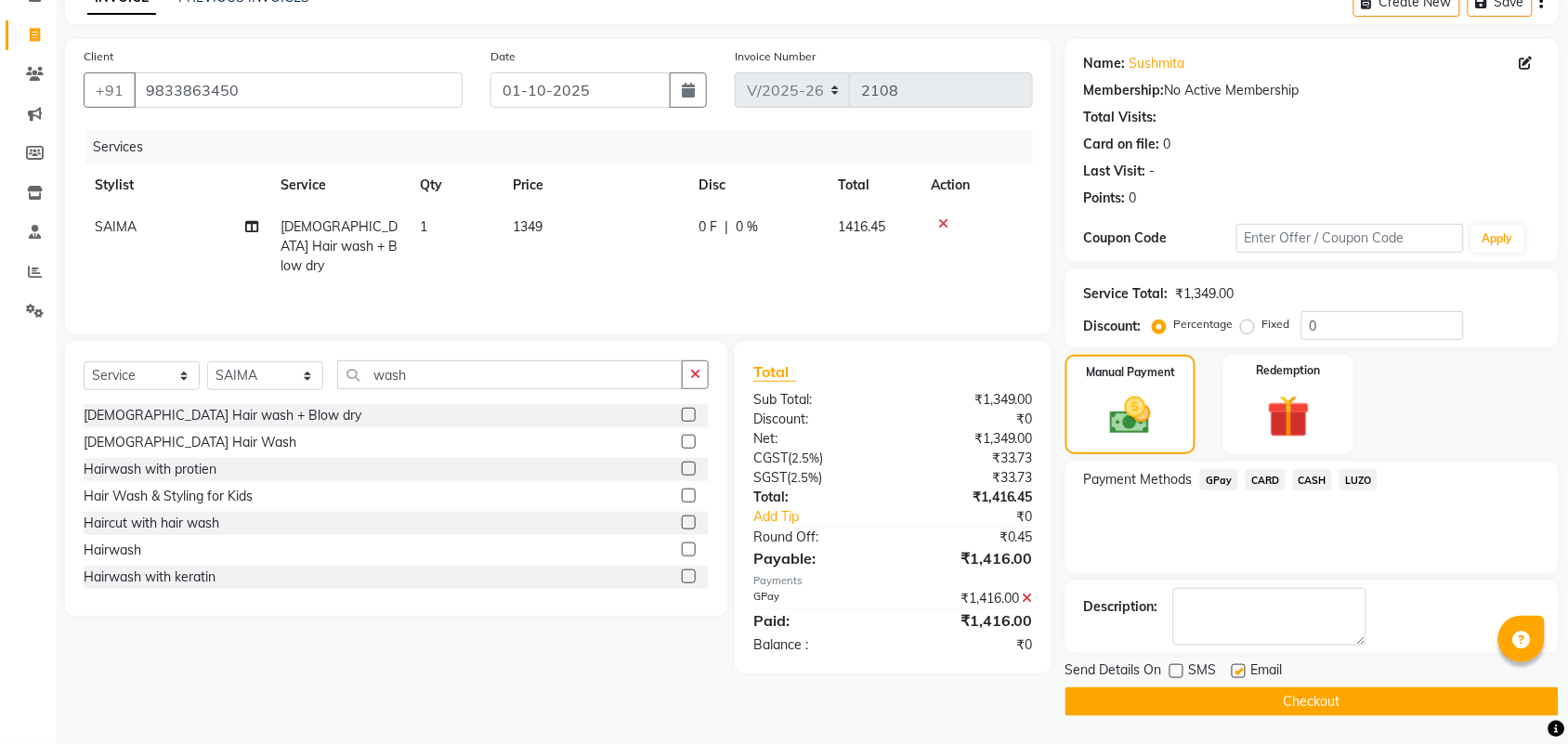
click at [1240, 669] on label at bounding box center [1238, 671] width 14 height 14
click at [1240, 669] on input "checkbox" at bounding box center [1237, 672] width 12 height 12
checkbox input "false"
click at [1277, 699] on button "Checkout" at bounding box center [1312, 701] width 493 height 28
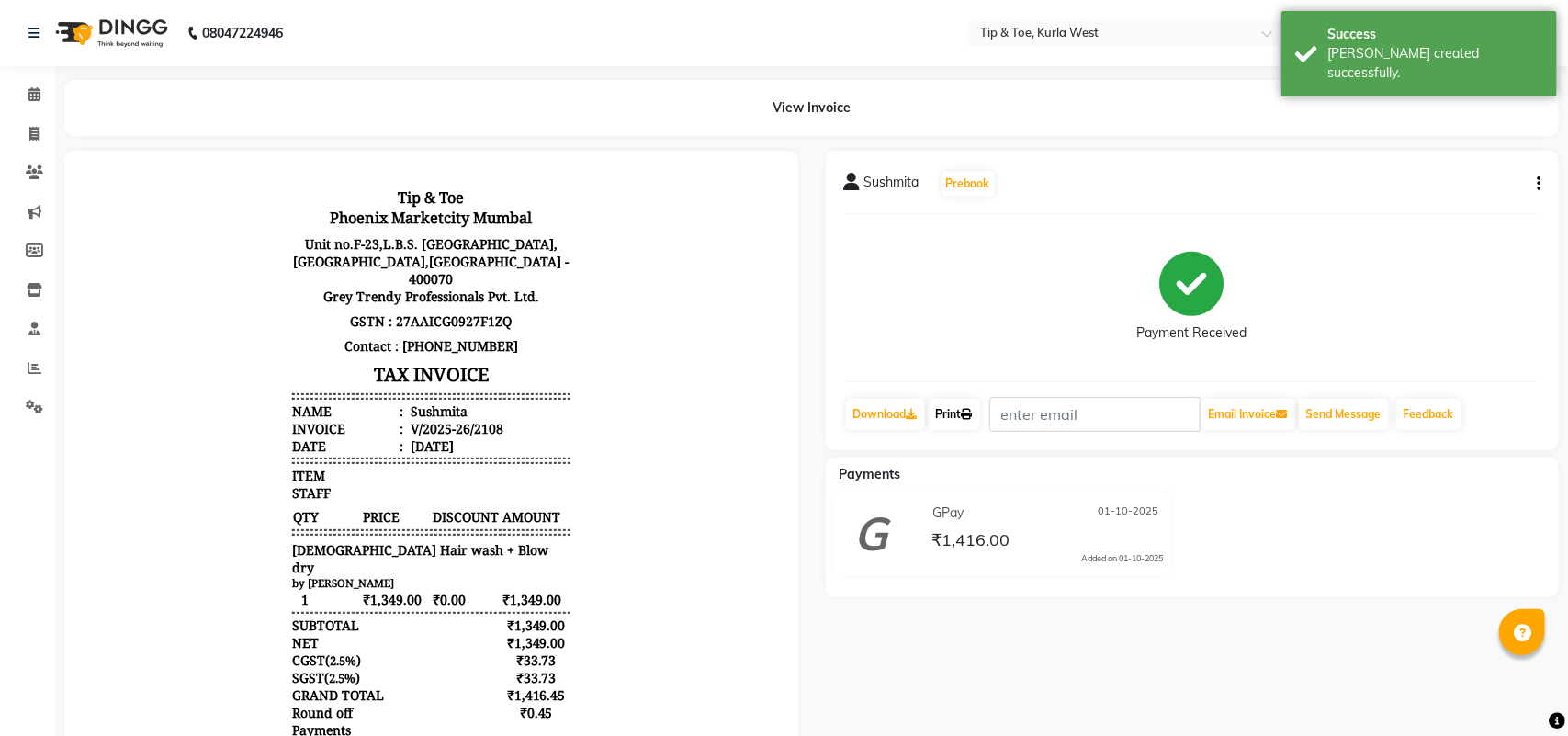
click at [955, 411] on link "Print" at bounding box center [954, 413] width 52 height 31
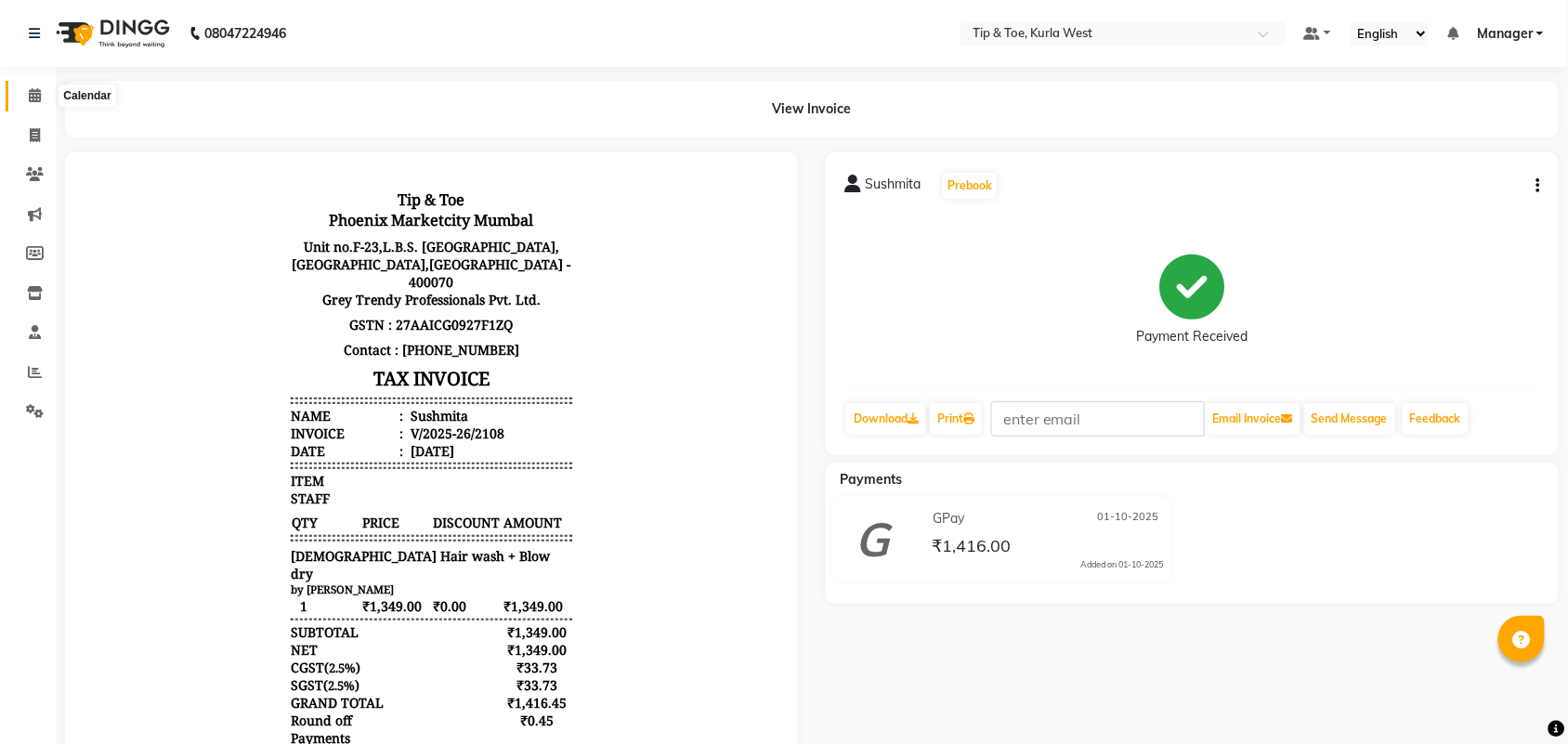
click at [34, 100] on icon at bounding box center [34, 95] width 12 height 14
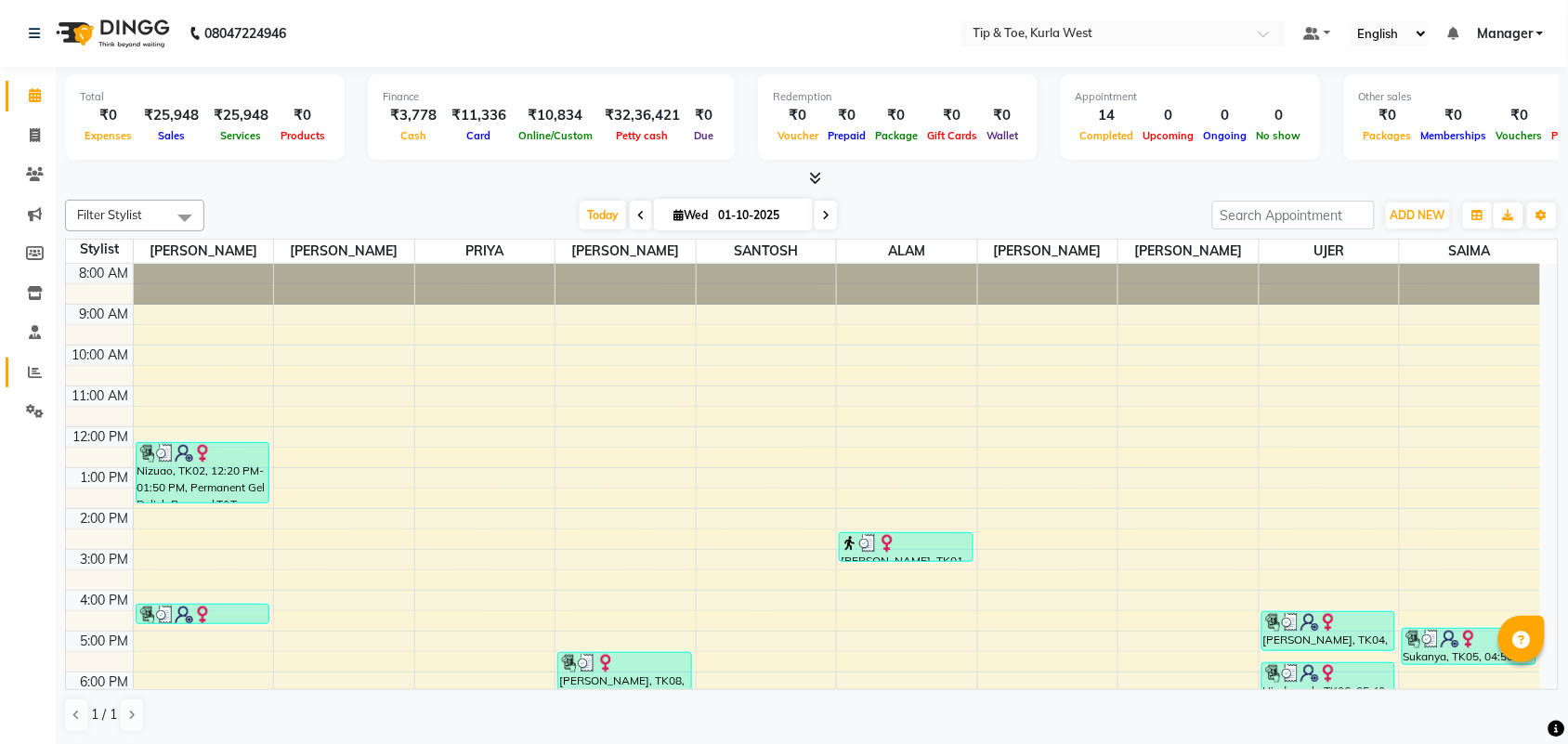
click at [6, 370] on link "Reports" at bounding box center [27, 372] width 45 height 30
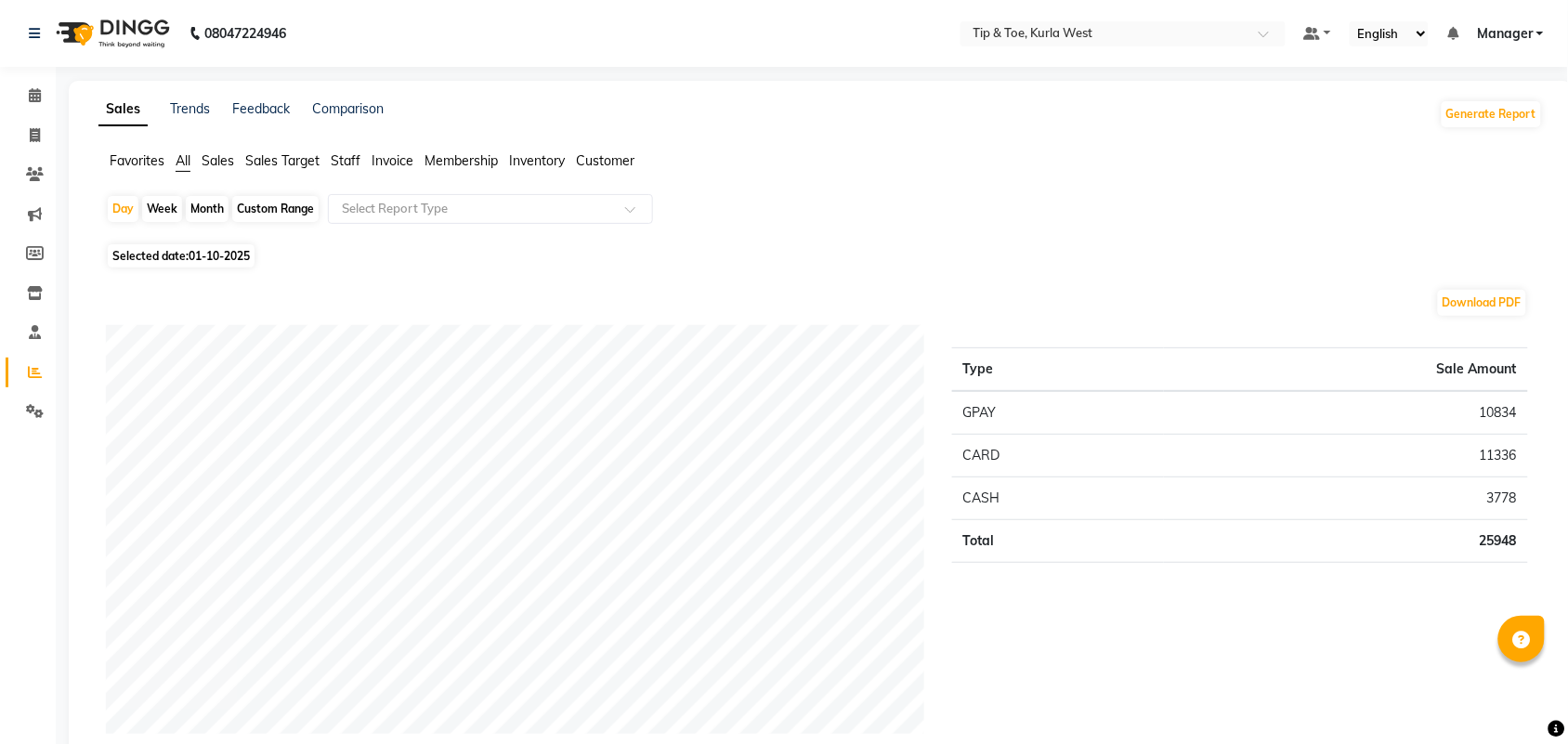
click at [353, 163] on span "Staff" at bounding box center [345, 161] width 29 height 17
